Goal: Task Accomplishment & Management: Manage account settings

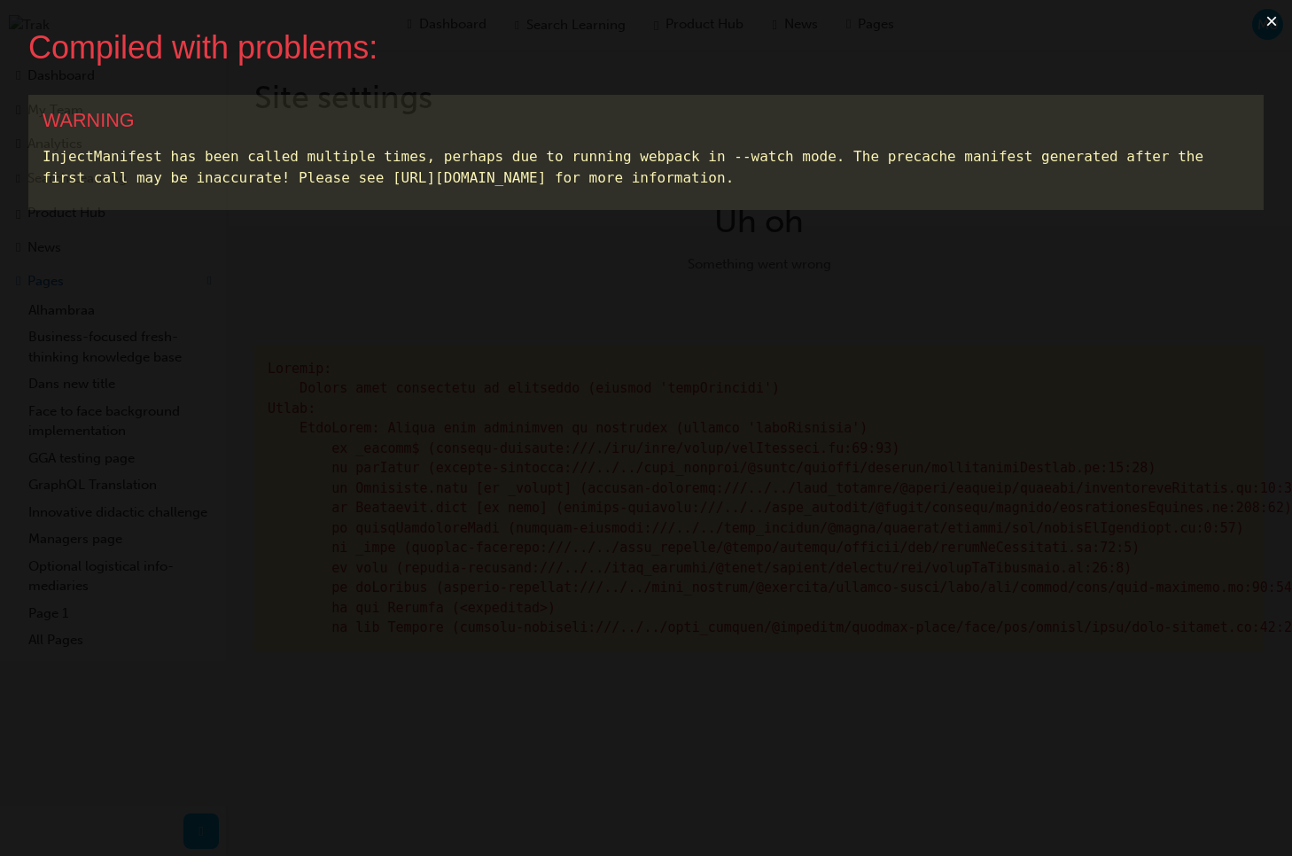
click at [1263, 23] on button "×" at bounding box center [1272, 21] width 41 height 43
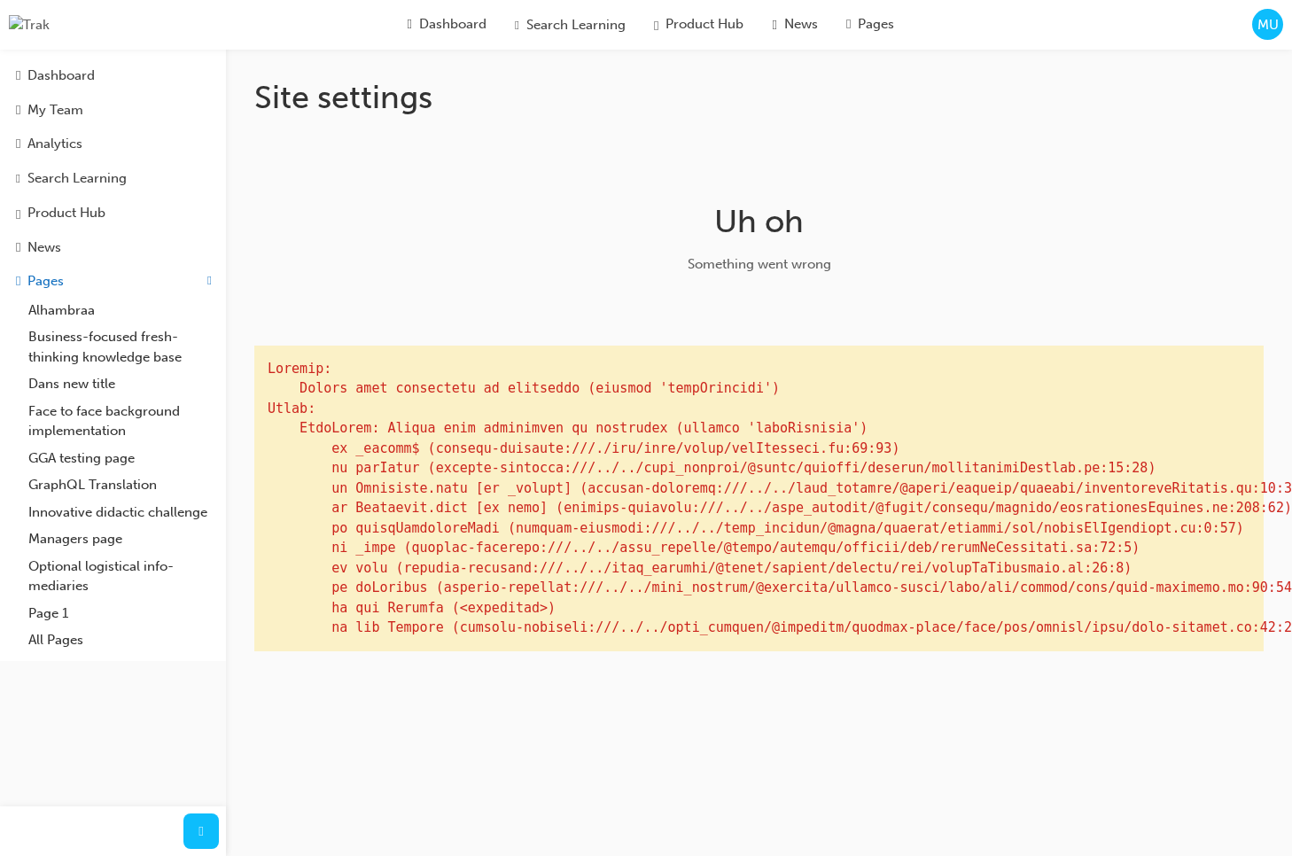
click at [1267, 25] on span "MU" at bounding box center [1268, 25] width 21 height 20
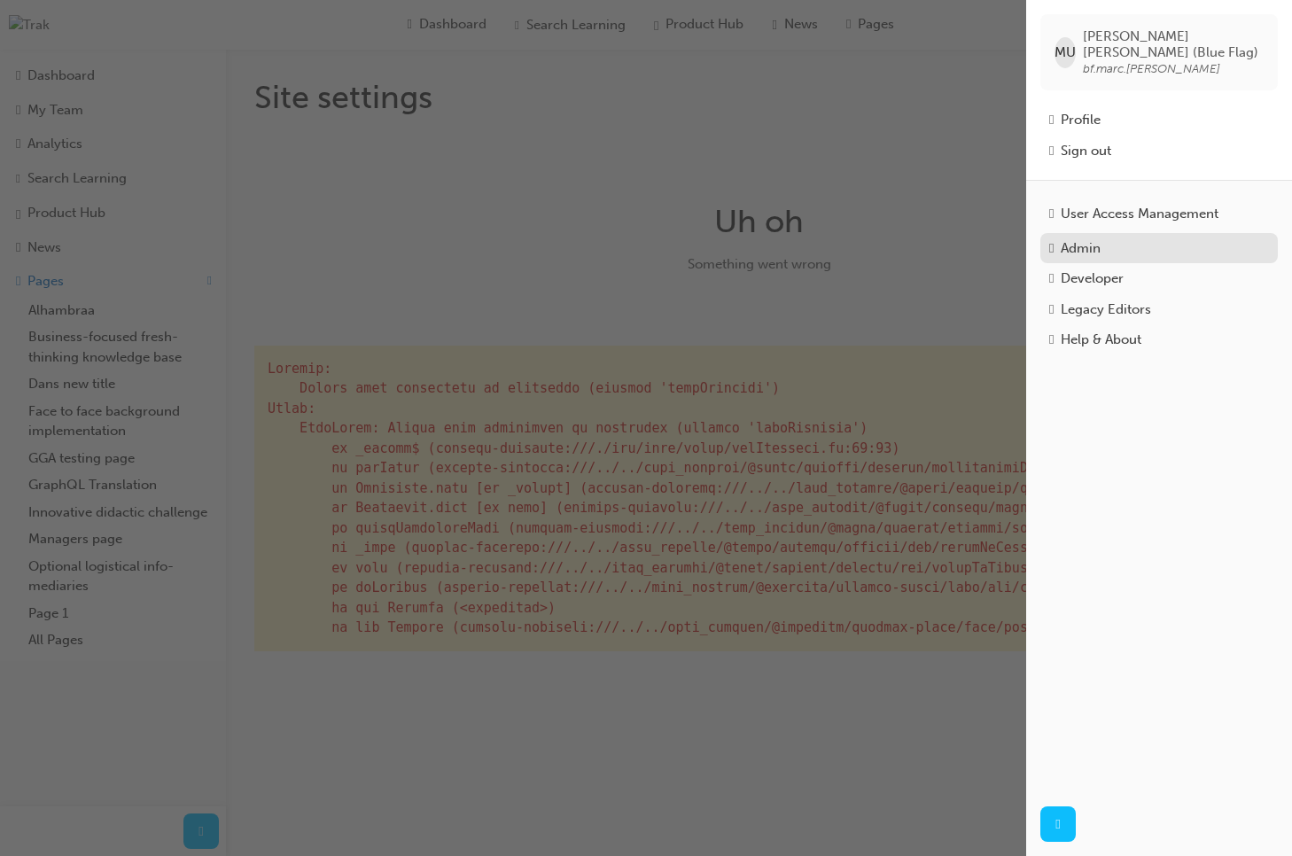
click at [1101, 242] on div "Admin" at bounding box center [1081, 248] width 40 height 20
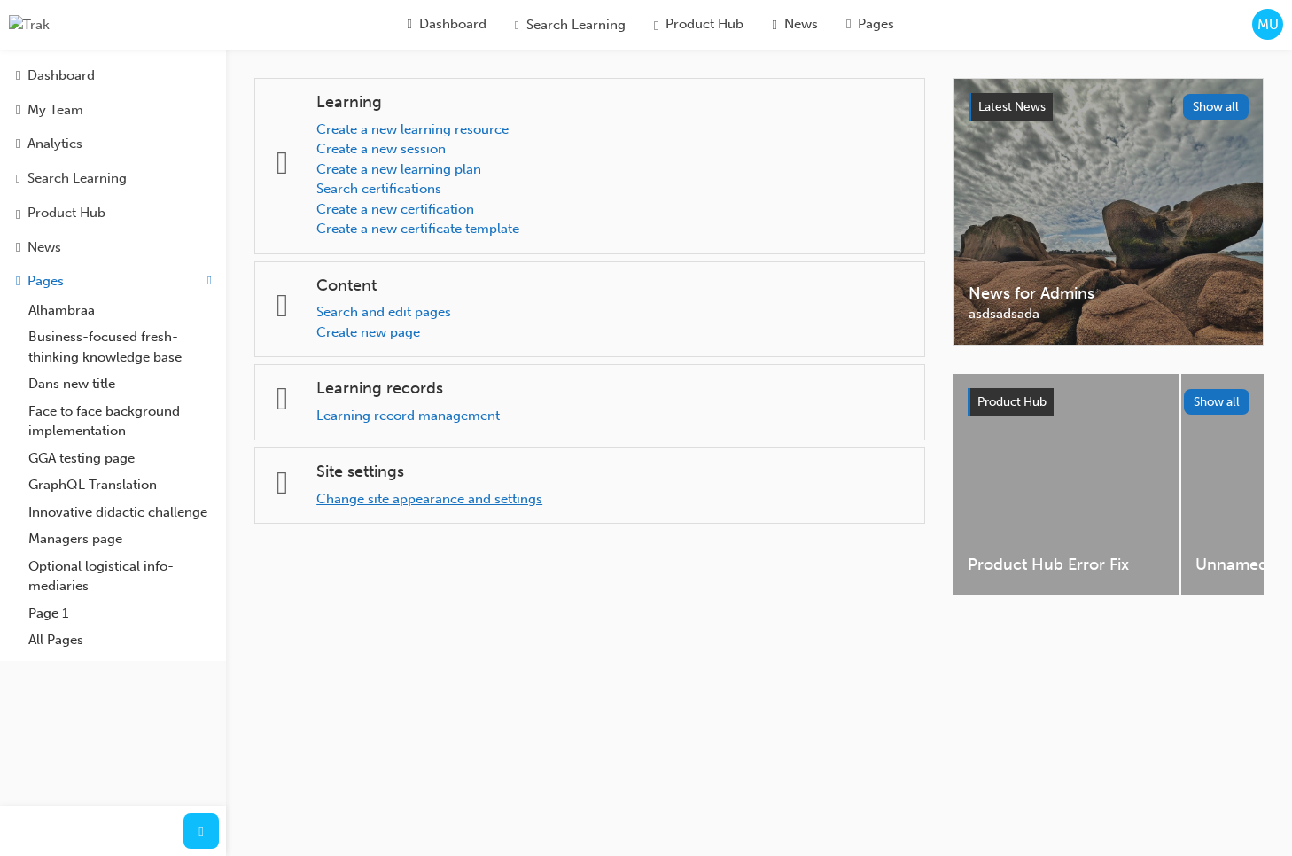
click at [436, 497] on link "Change site appearance and settings" at bounding box center [429, 499] width 226 height 16
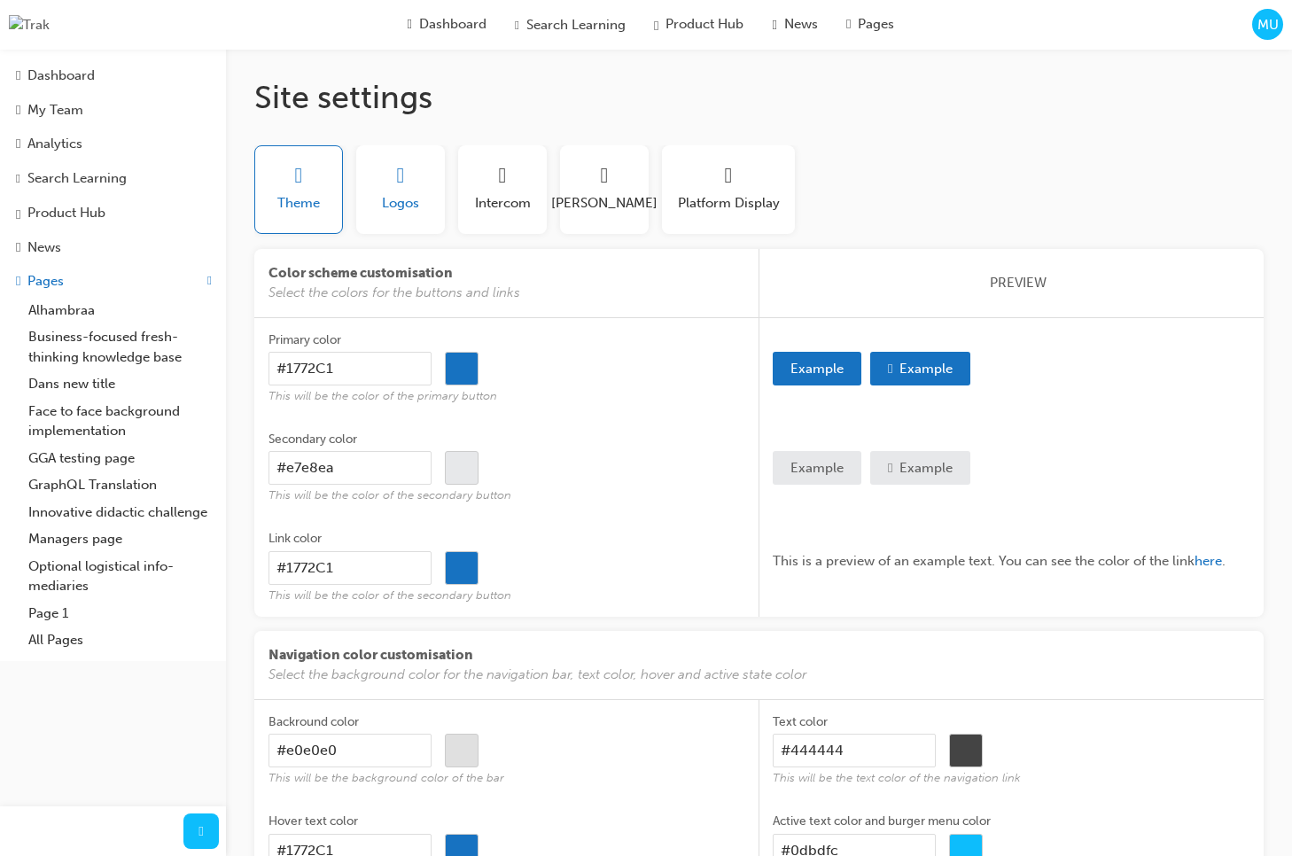
click at [411, 199] on span "Logos" at bounding box center [400, 203] width 37 height 20
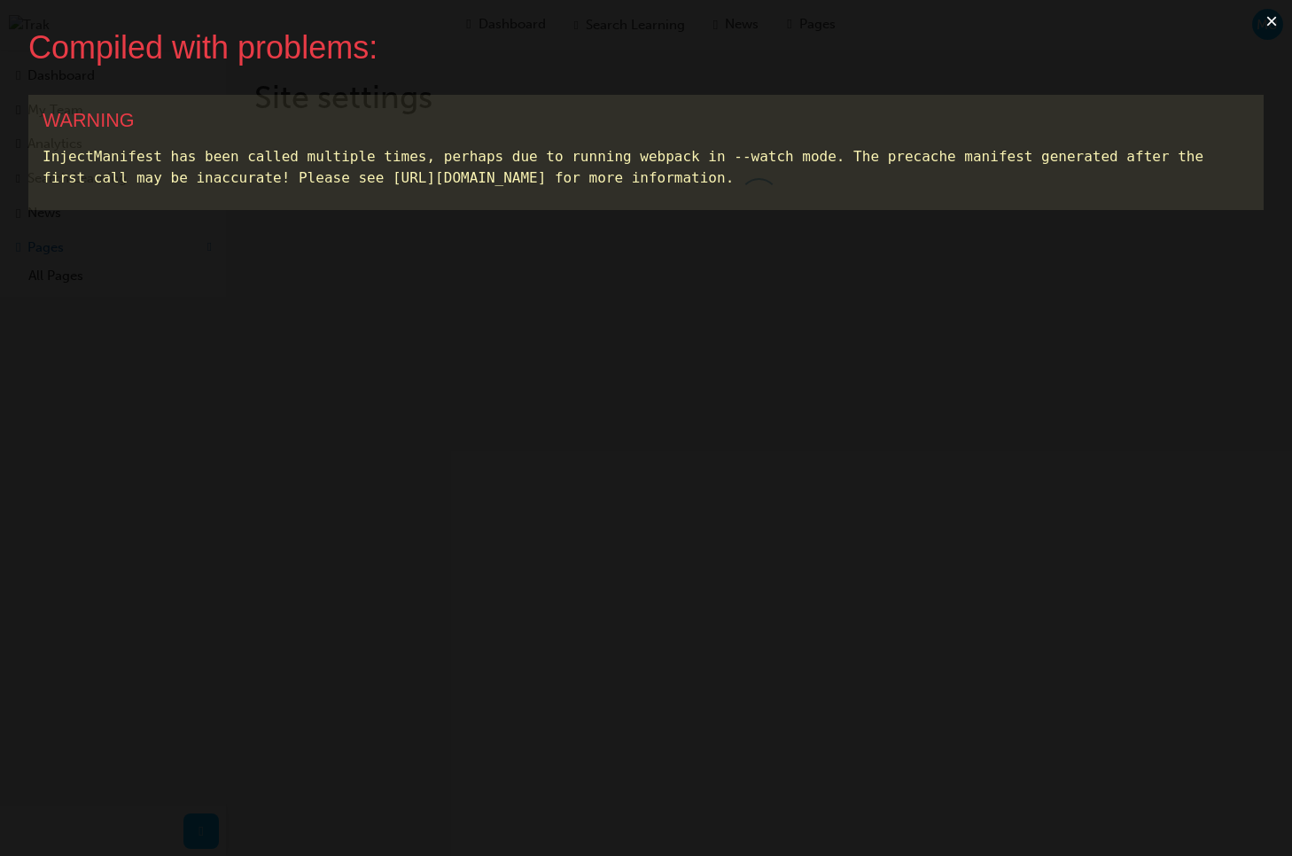
click at [1271, 25] on button "×" at bounding box center [1272, 21] width 41 height 43
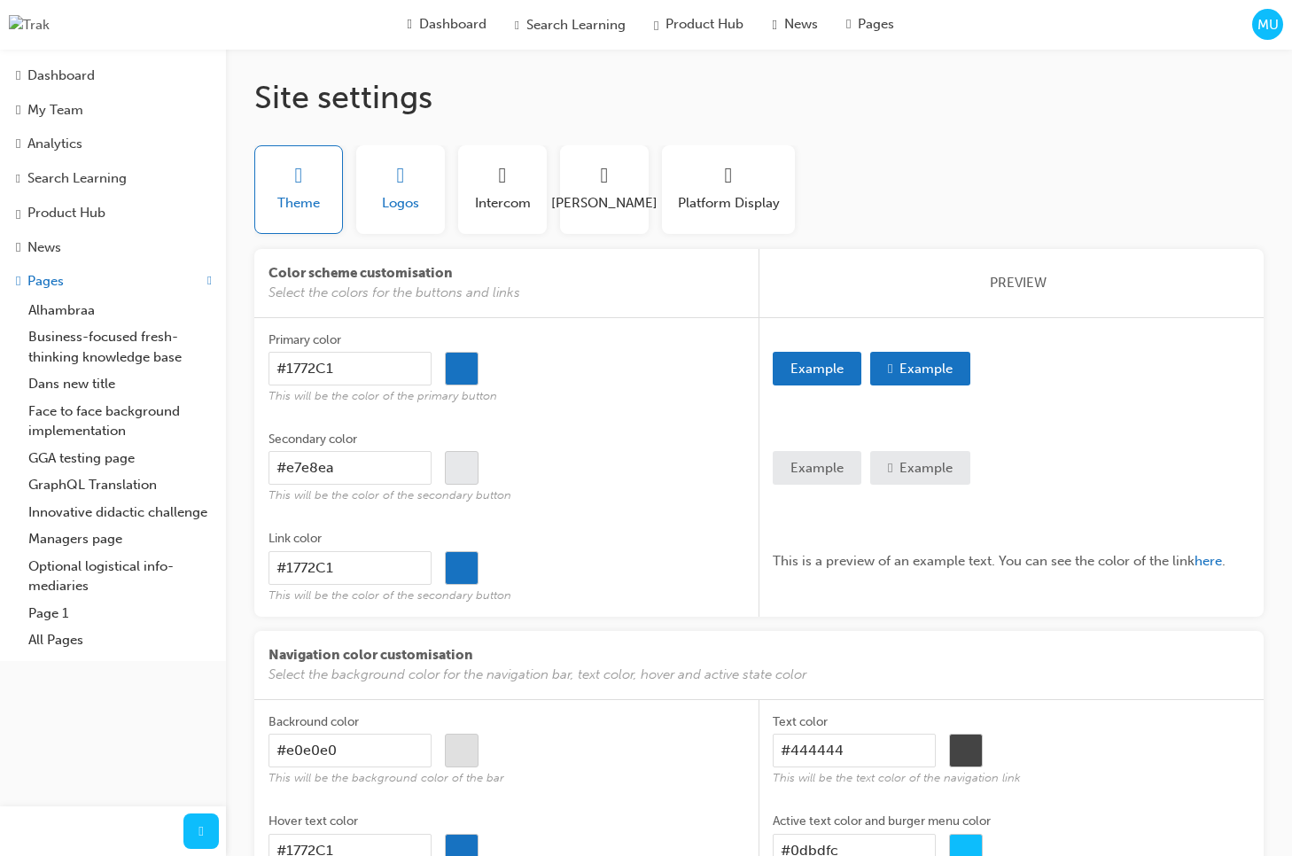
click at [417, 211] on span "Logos" at bounding box center [400, 203] width 37 height 20
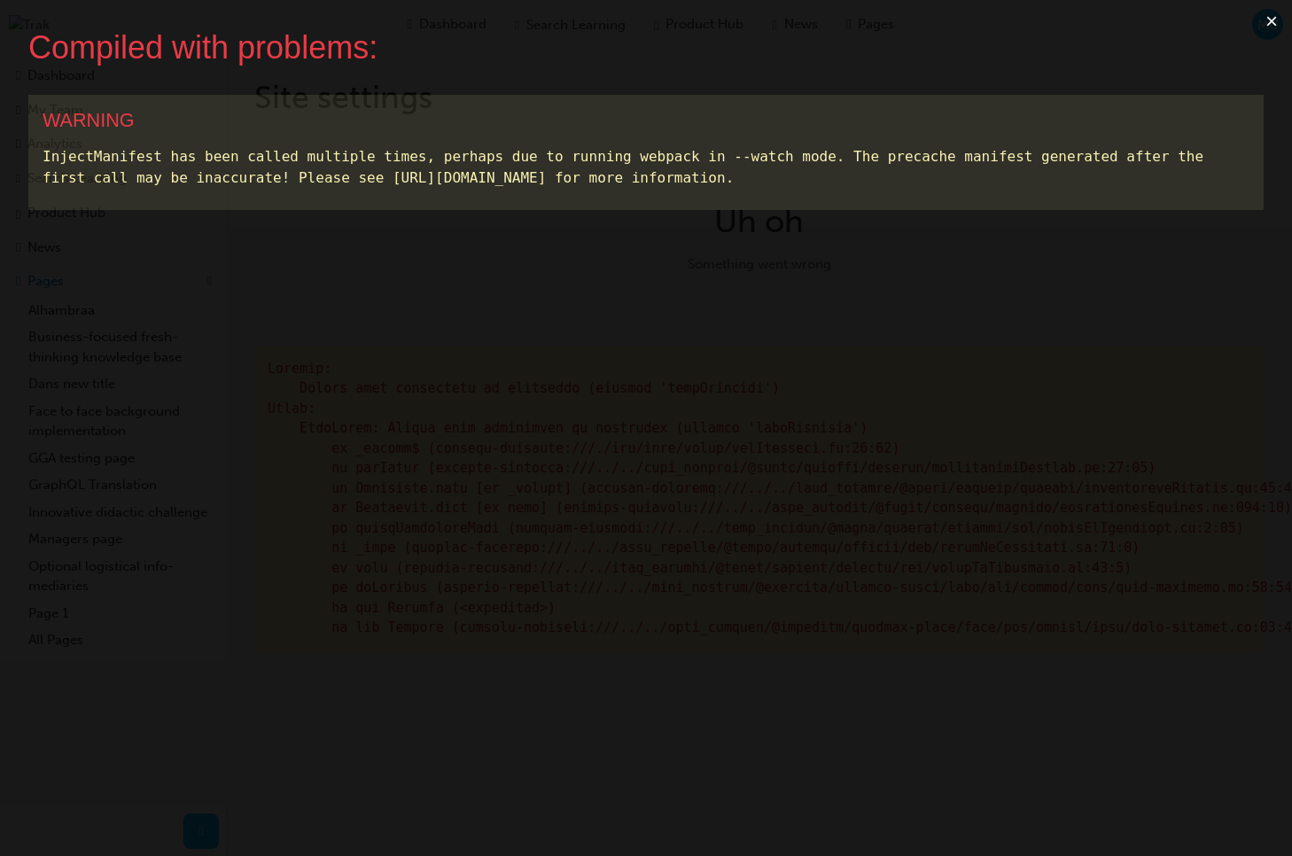
click at [1270, 25] on button "×" at bounding box center [1272, 21] width 41 height 43
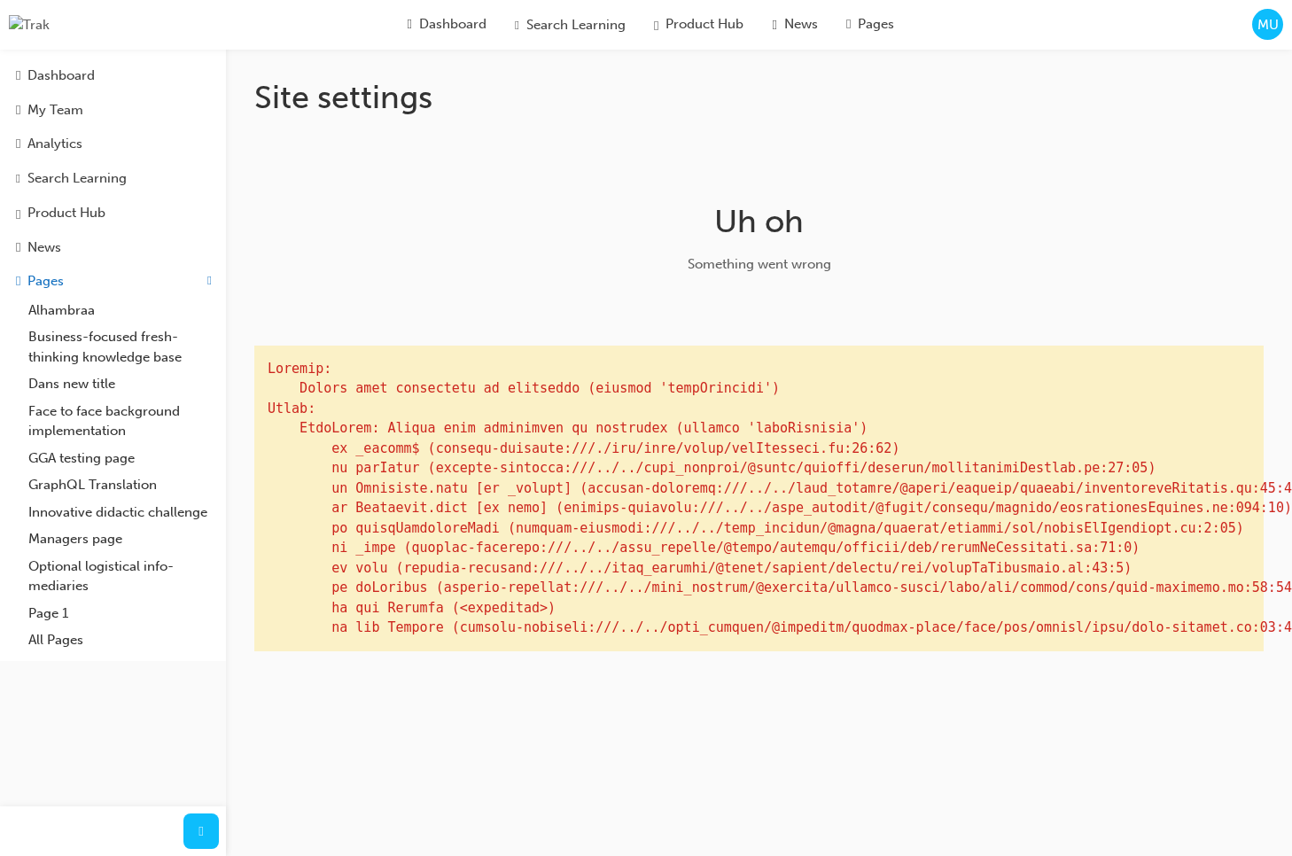
click at [1269, 32] on span "MU" at bounding box center [1268, 25] width 21 height 20
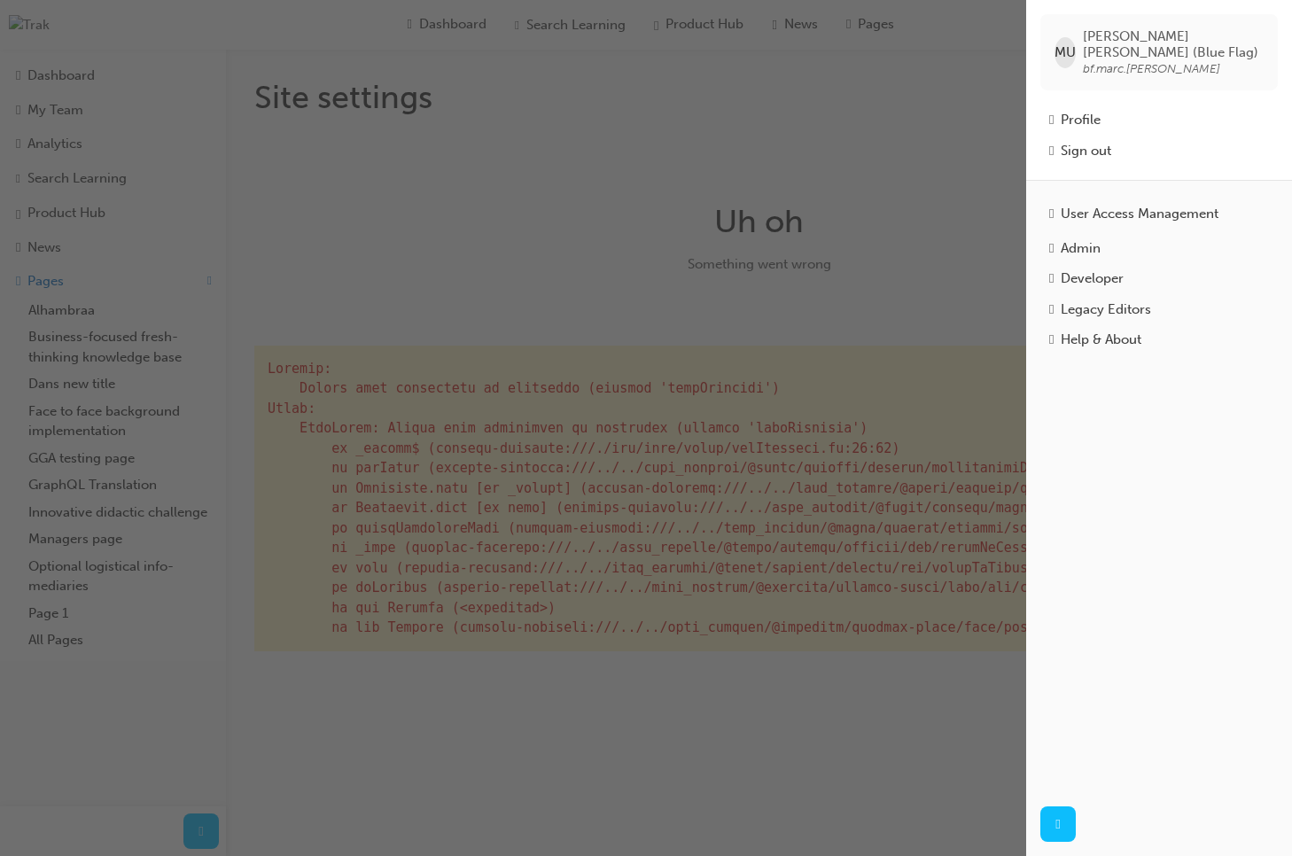
click at [922, 86] on div "button" at bounding box center [513, 428] width 1026 height 856
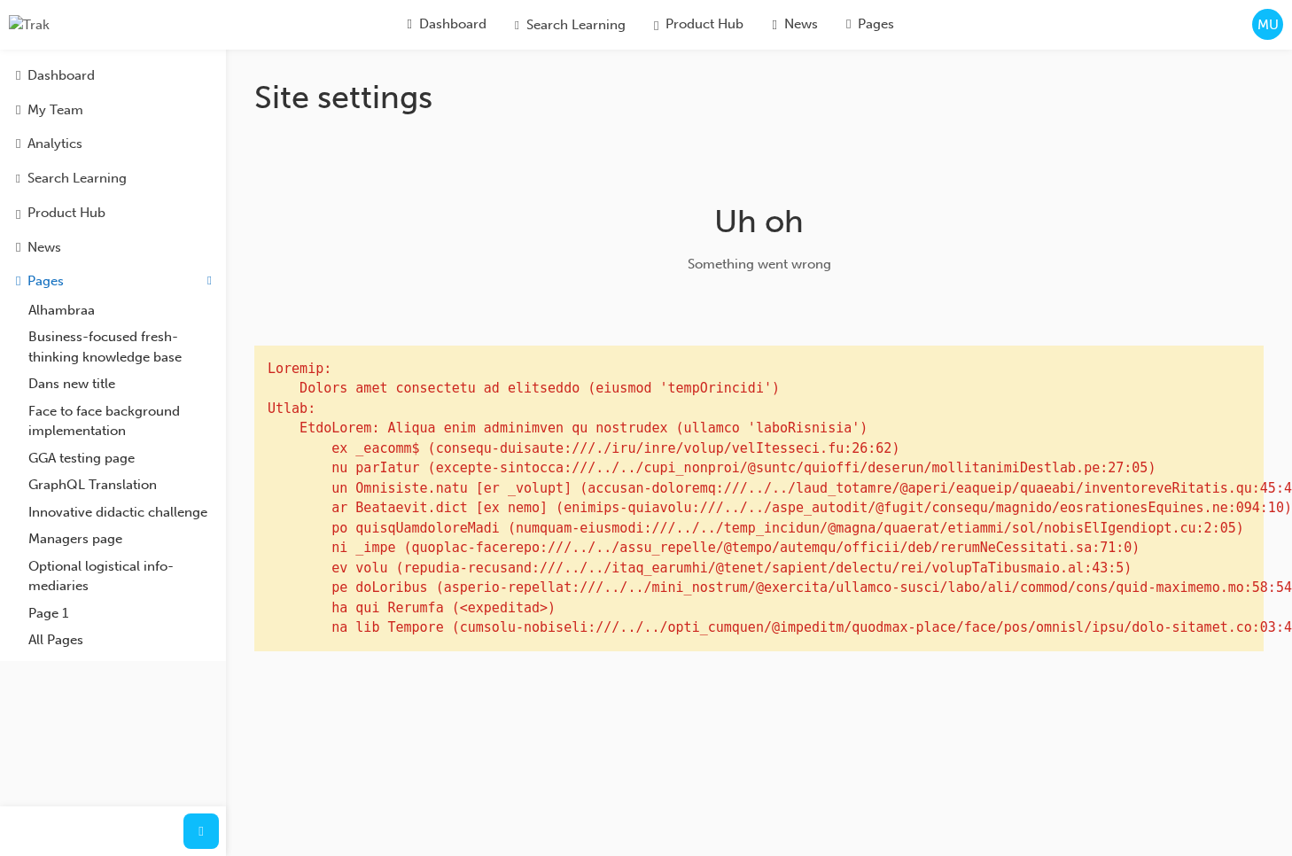
click at [1254, 35] on button "MU" at bounding box center [1267, 24] width 31 height 31
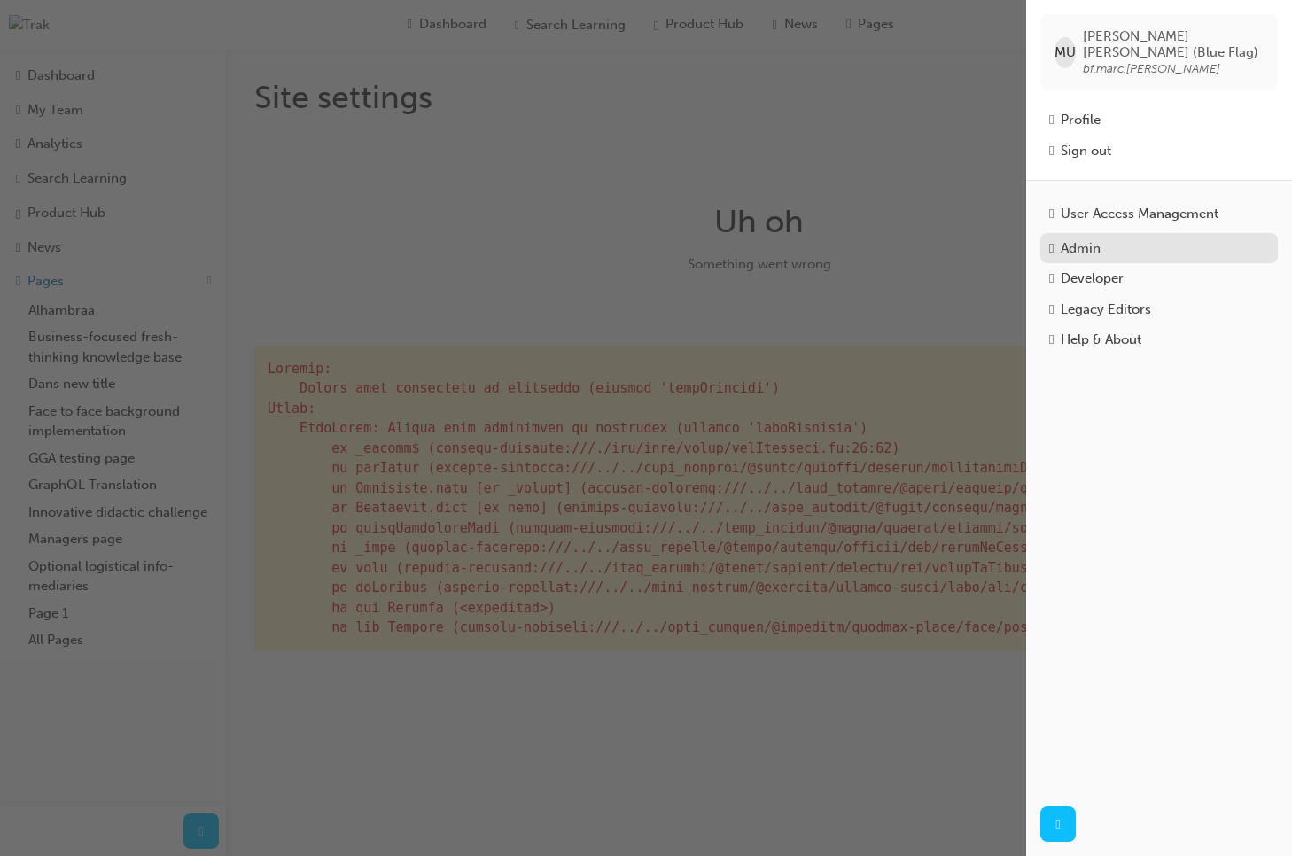
click at [1093, 247] on div "Admin" at bounding box center [1081, 248] width 40 height 20
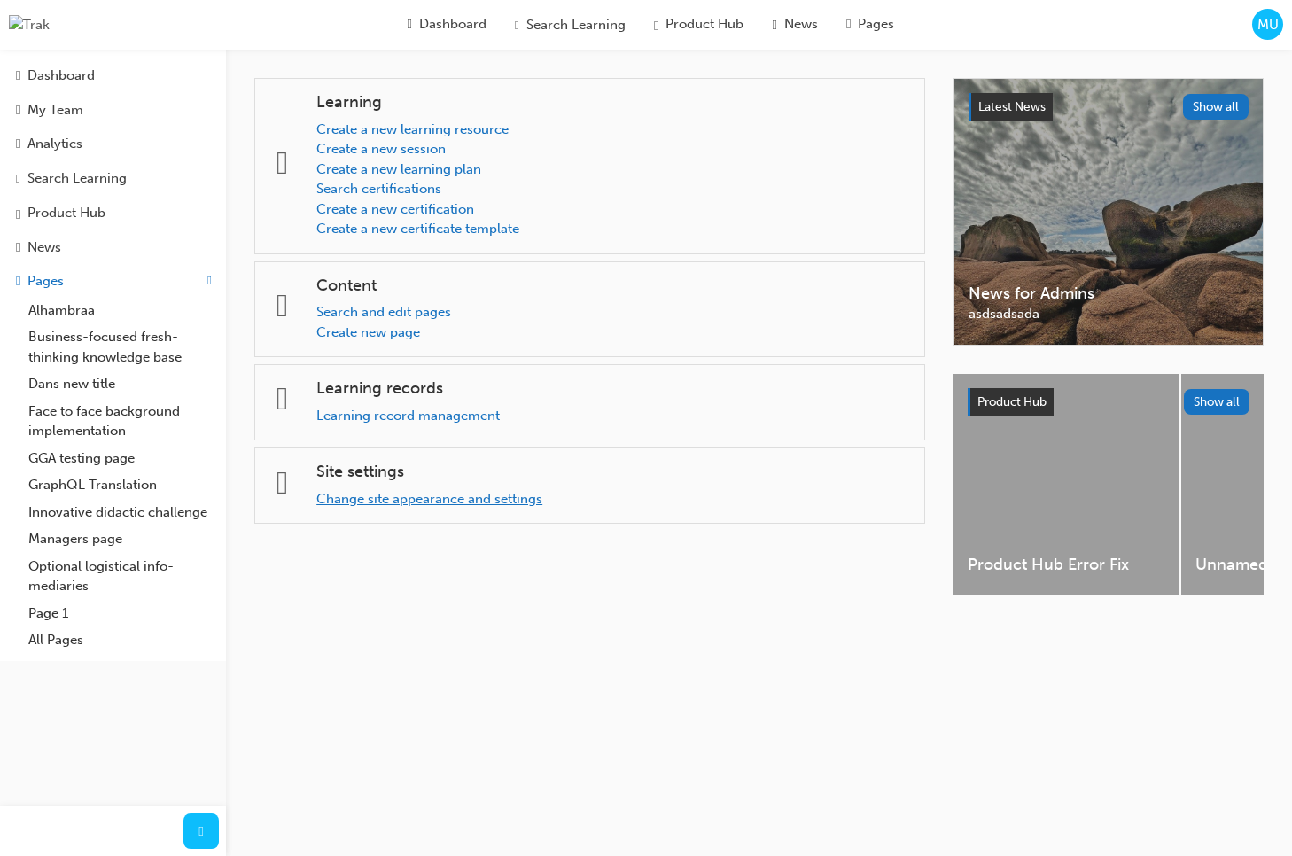
click at [404, 493] on link "Change site appearance and settings" at bounding box center [429, 499] width 226 height 16
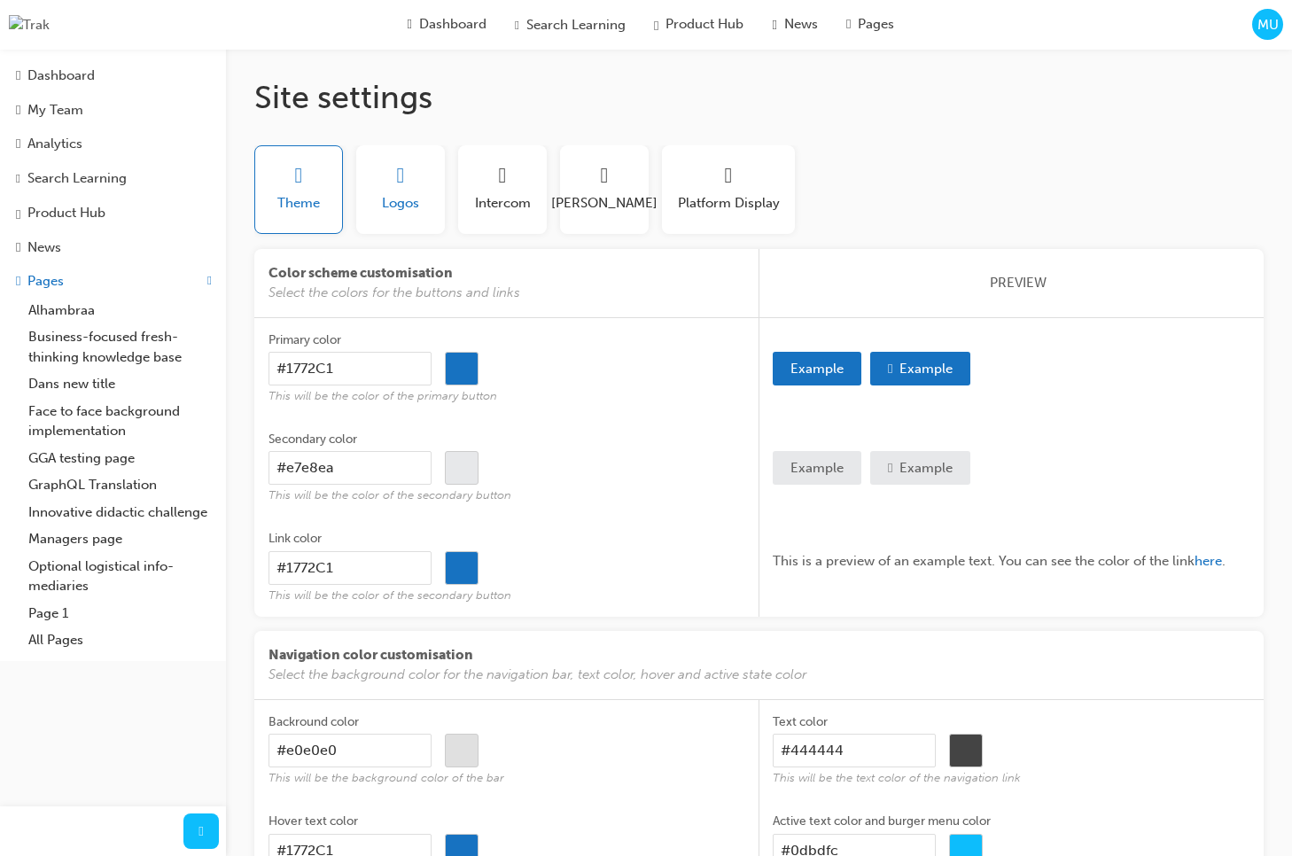
click at [394, 200] on span "Logos" at bounding box center [400, 203] width 37 height 20
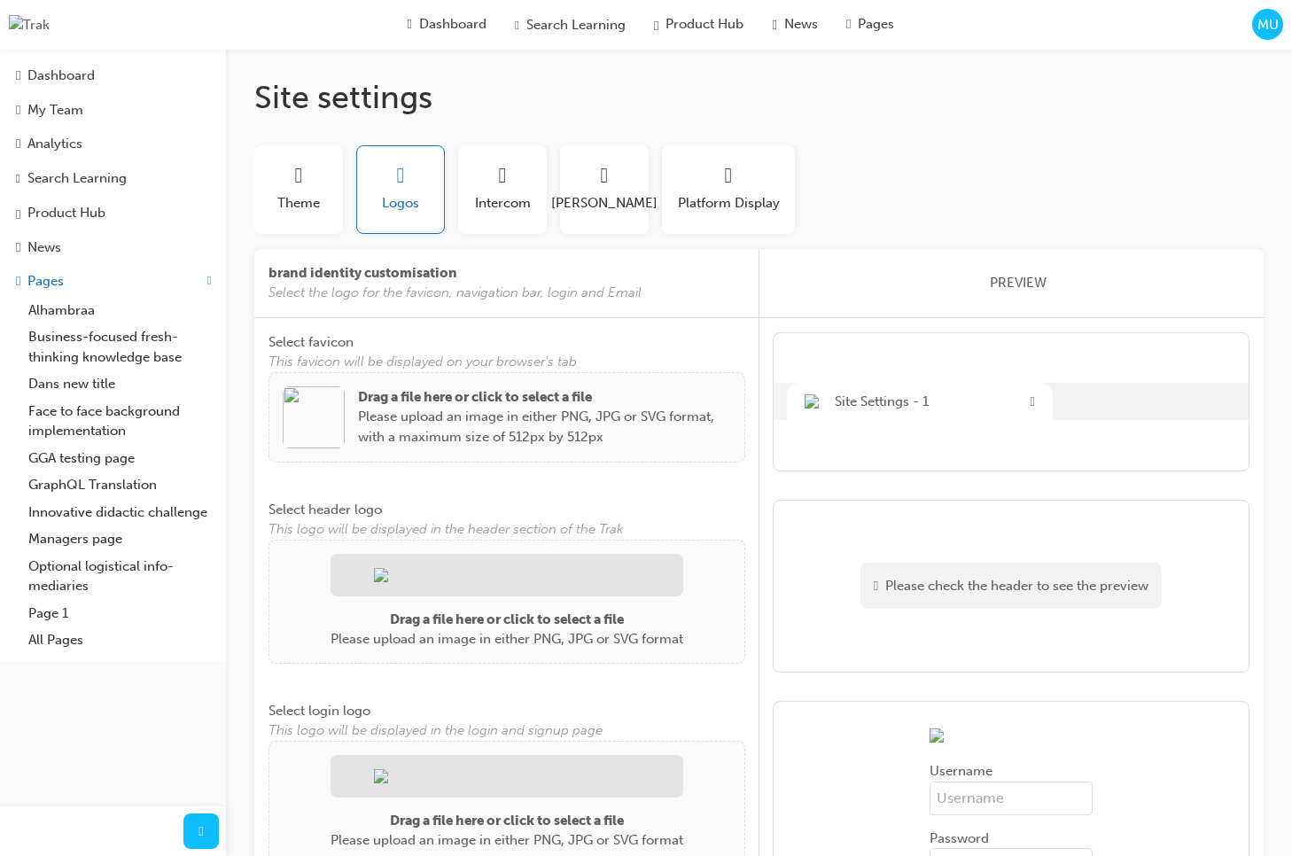
click at [316, 402] on img at bounding box center [314, 417] width 62 height 62
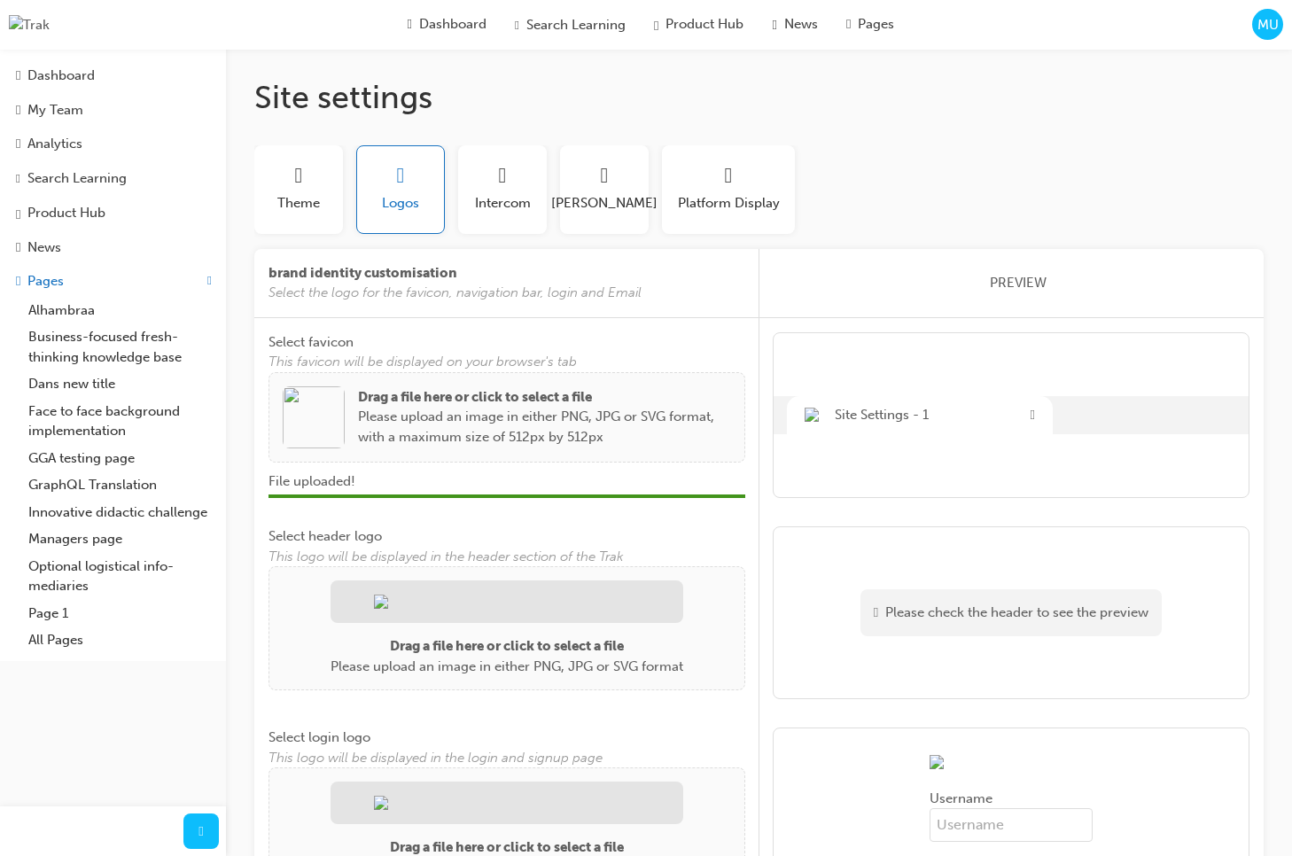
click at [383, 605] on img at bounding box center [507, 602] width 266 height 14
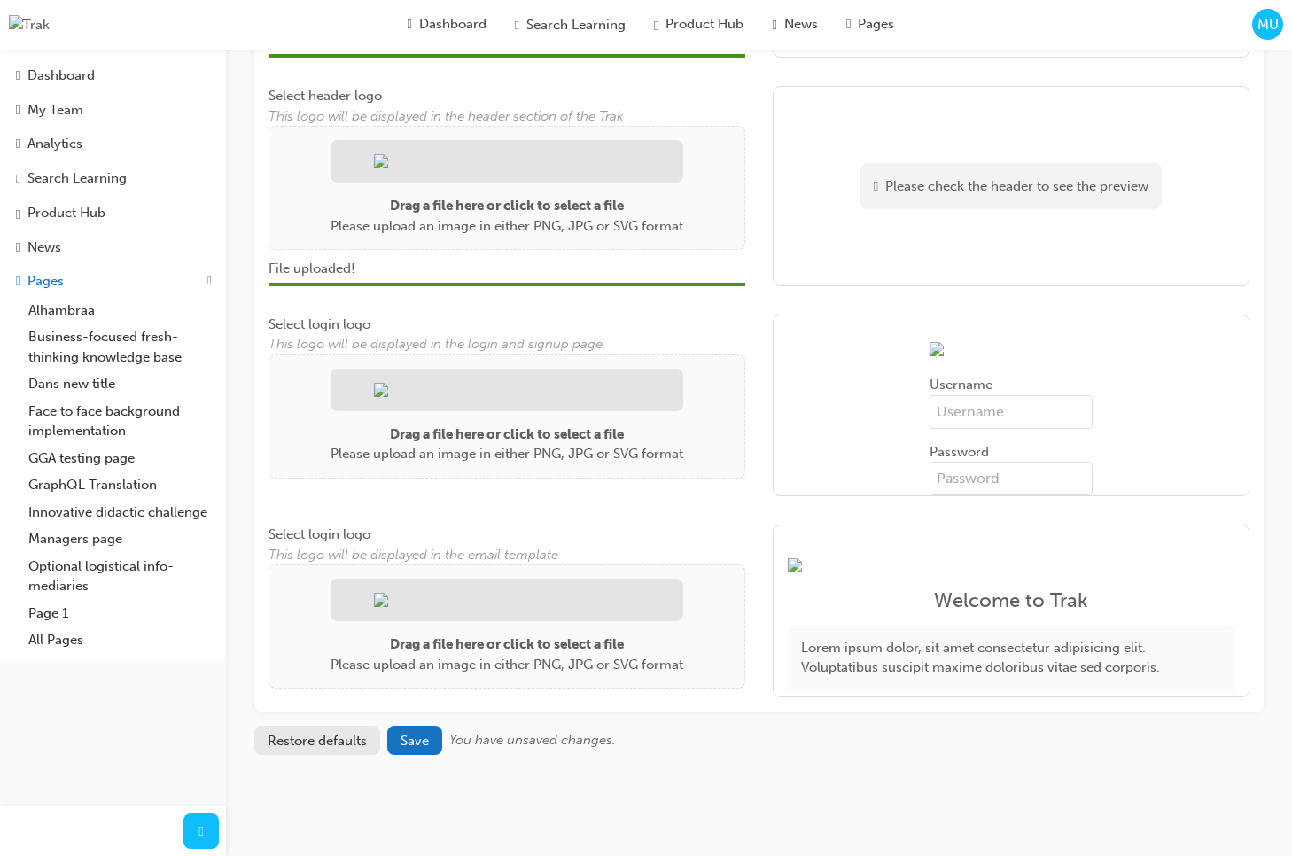
scroll to position [520, 0]
click at [386, 411] on div at bounding box center [507, 390] width 353 height 43
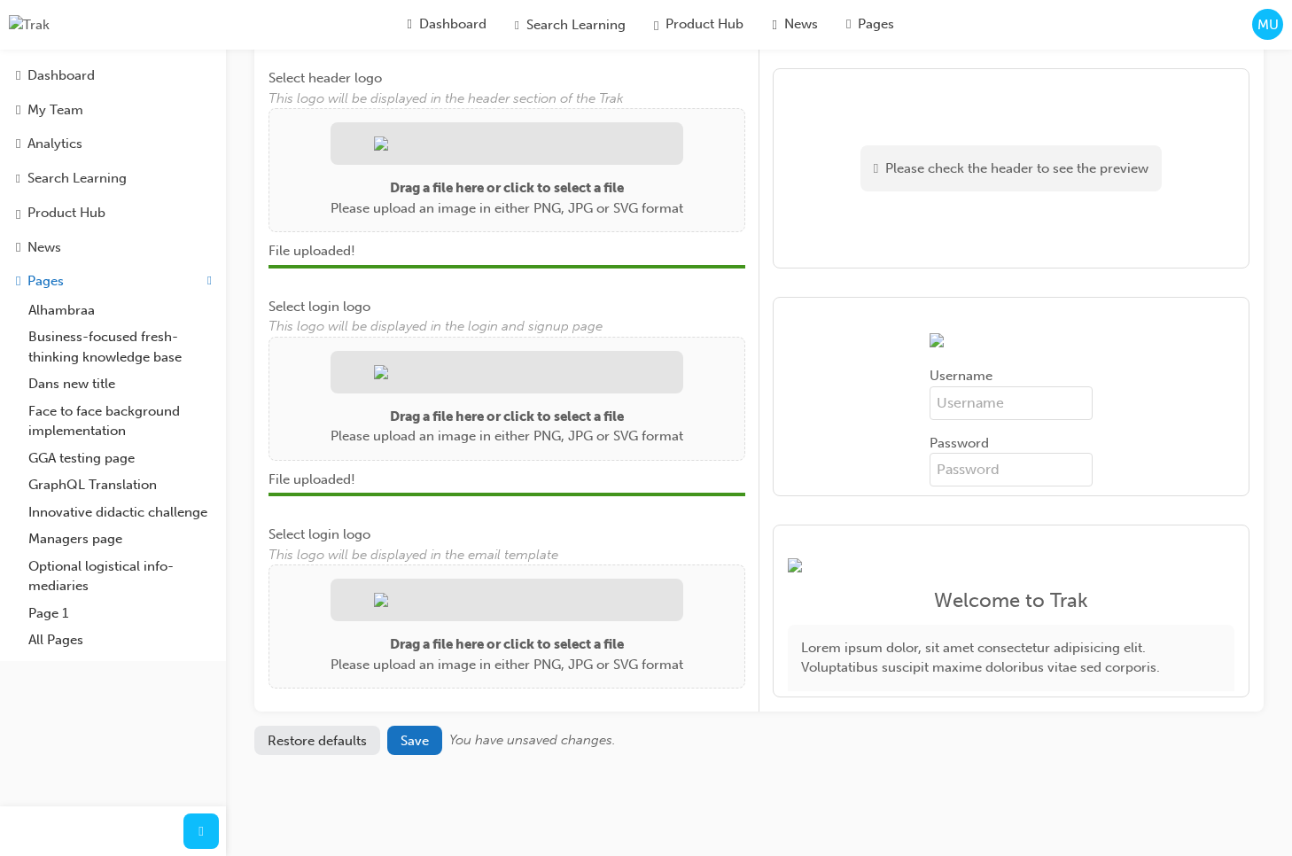
scroll to position [0, 0]
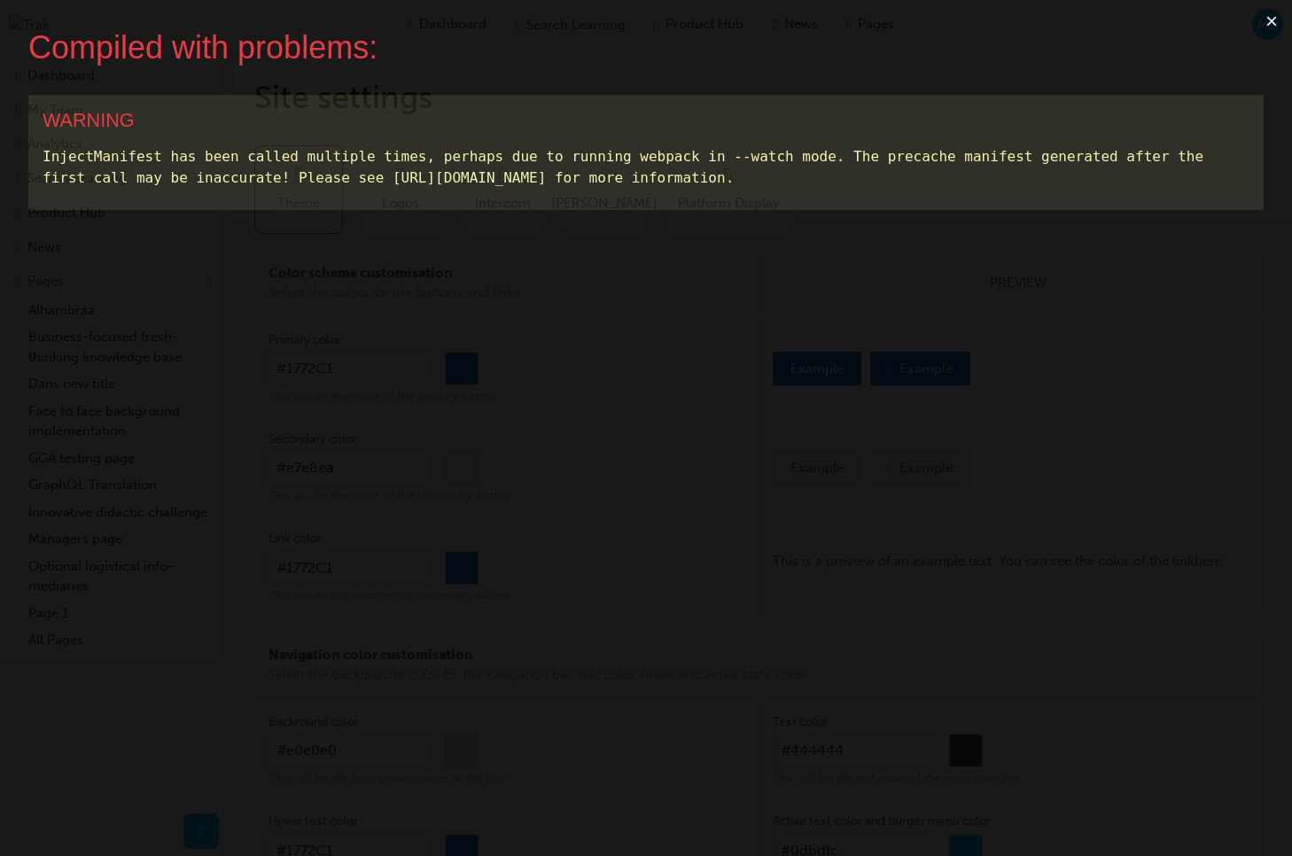
click at [1273, 22] on button "×" at bounding box center [1272, 21] width 41 height 43
